Goal: Task Accomplishment & Management: Manage account settings

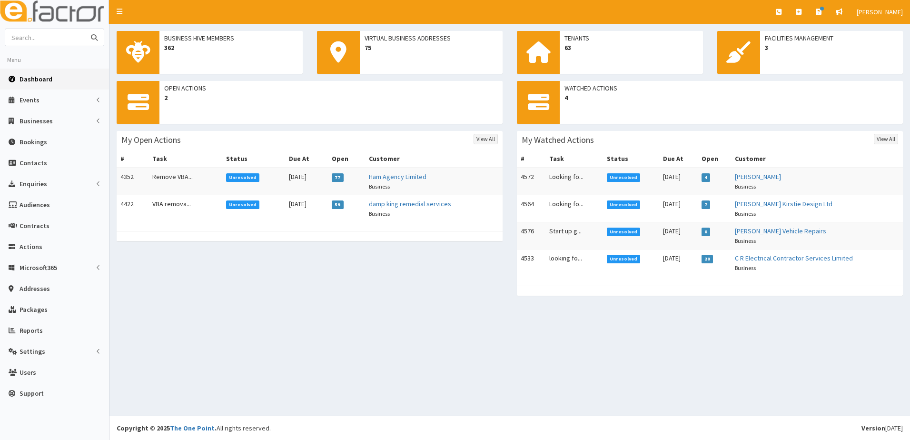
click at [48, 30] on input "text" at bounding box center [45, 37] width 80 height 17
type input "corrine"
click at [85, 29] on button "submit" at bounding box center [94, 37] width 19 height 17
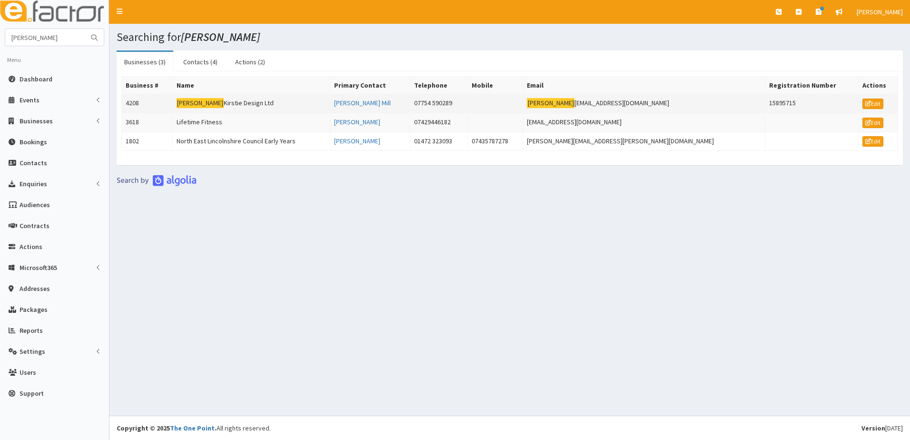
click at [133, 105] on td "4208" at bounding box center [147, 103] width 51 height 19
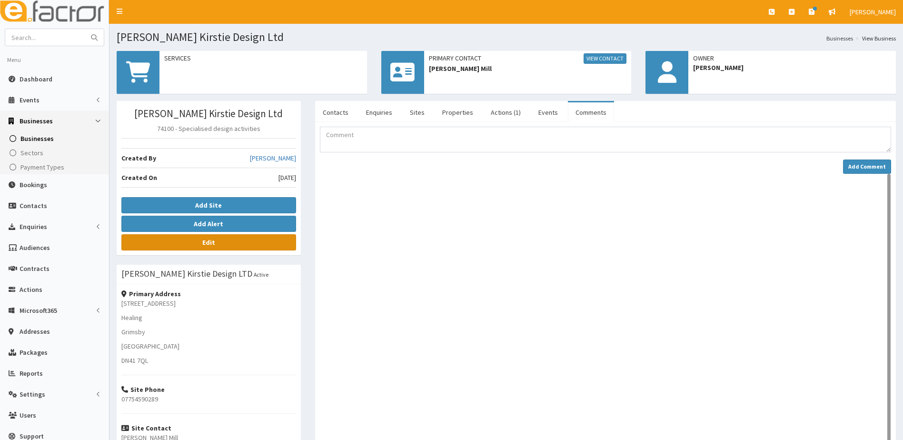
click at [206, 249] on link "Edit" at bounding box center [208, 242] width 175 height 16
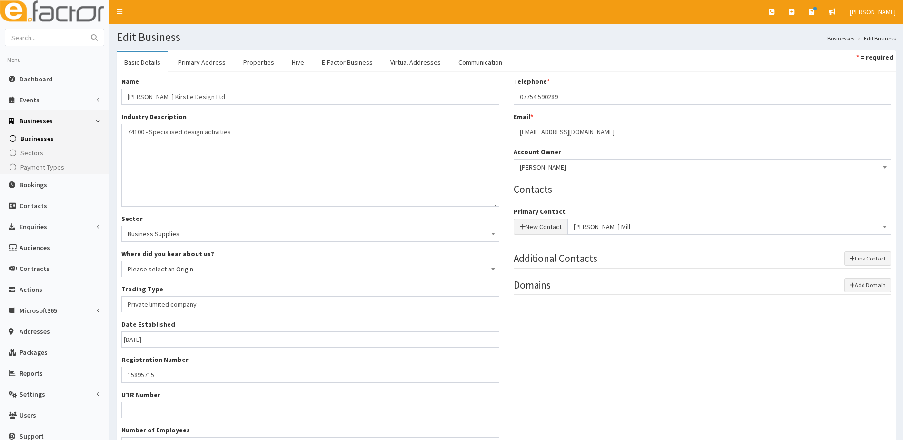
click at [554, 131] on input "corrinekirstydesignltd@gmail.com" at bounding box center [702, 132] width 378 height 16
type input "[EMAIL_ADDRESS][DOMAIN_NAME]"
click at [651, 328] on div "Name * Corrine Kirstie Design Ltd Industry Description * 74100 - Specialised de…" at bounding box center [506, 268] width 784 height 383
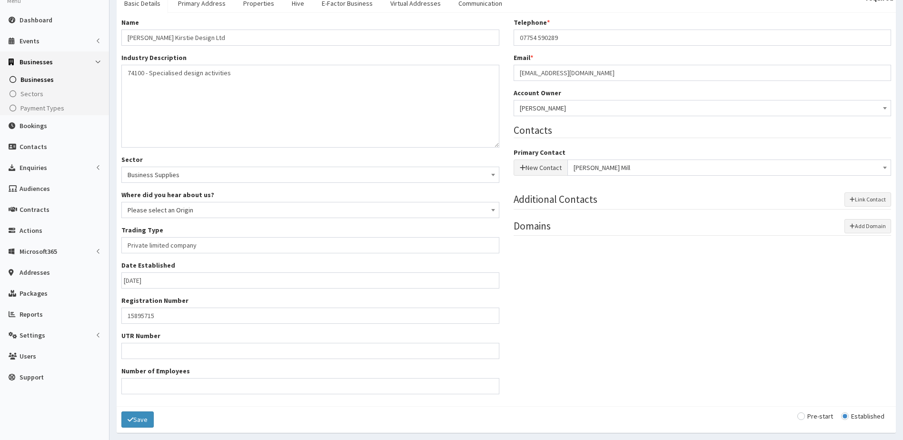
scroll to position [93, 0]
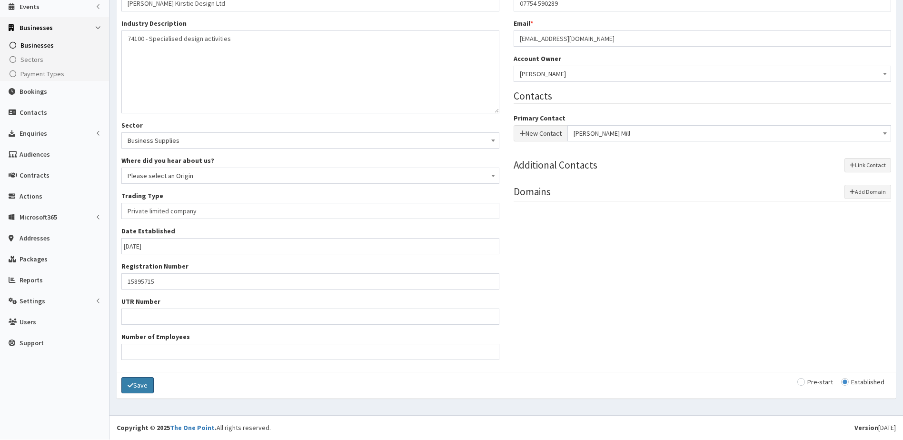
click at [137, 389] on button "Save" at bounding box center [137, 385] width 32 height 16
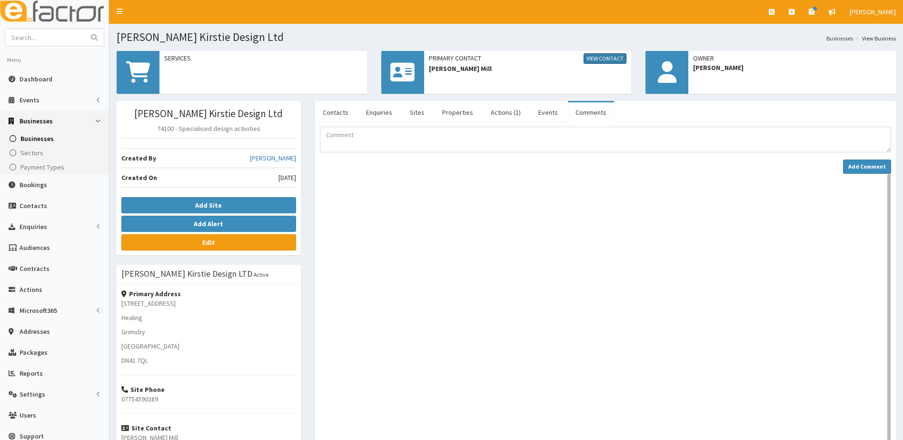
click at [604, 55] on link "View Contact" at bounding box center [604, 58] width 43 height 10
